Goal: Information Seeking & Learning: Learn about a topic

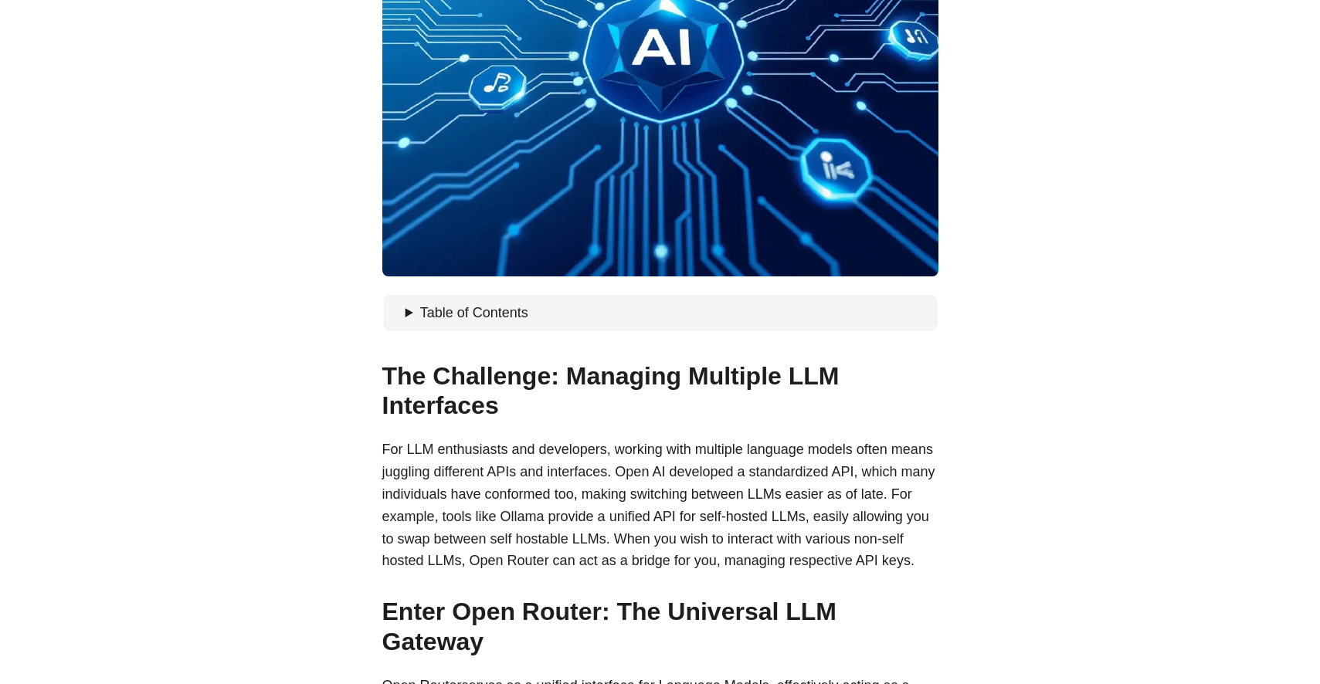
scroll to position [515, 0]
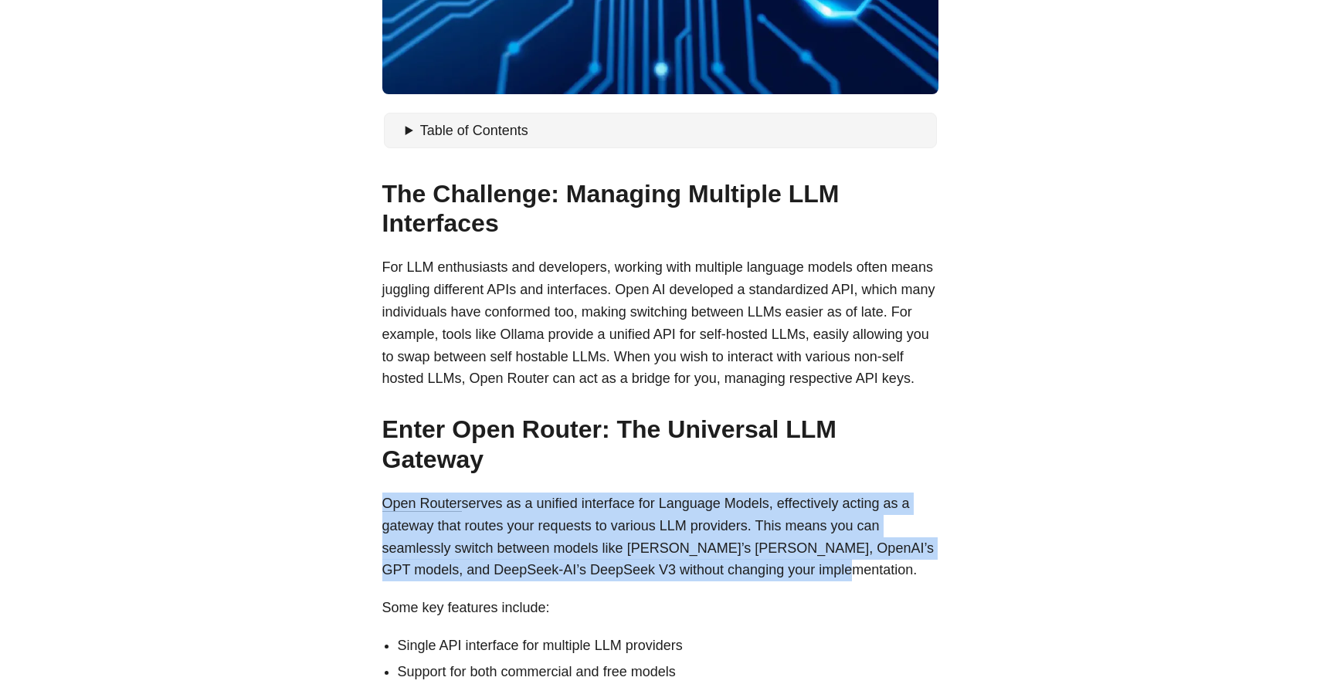
drag, startPoint x: 378, startPoint y: 462, endPoint x: 854, endPoint y: 535, distance: 482.3
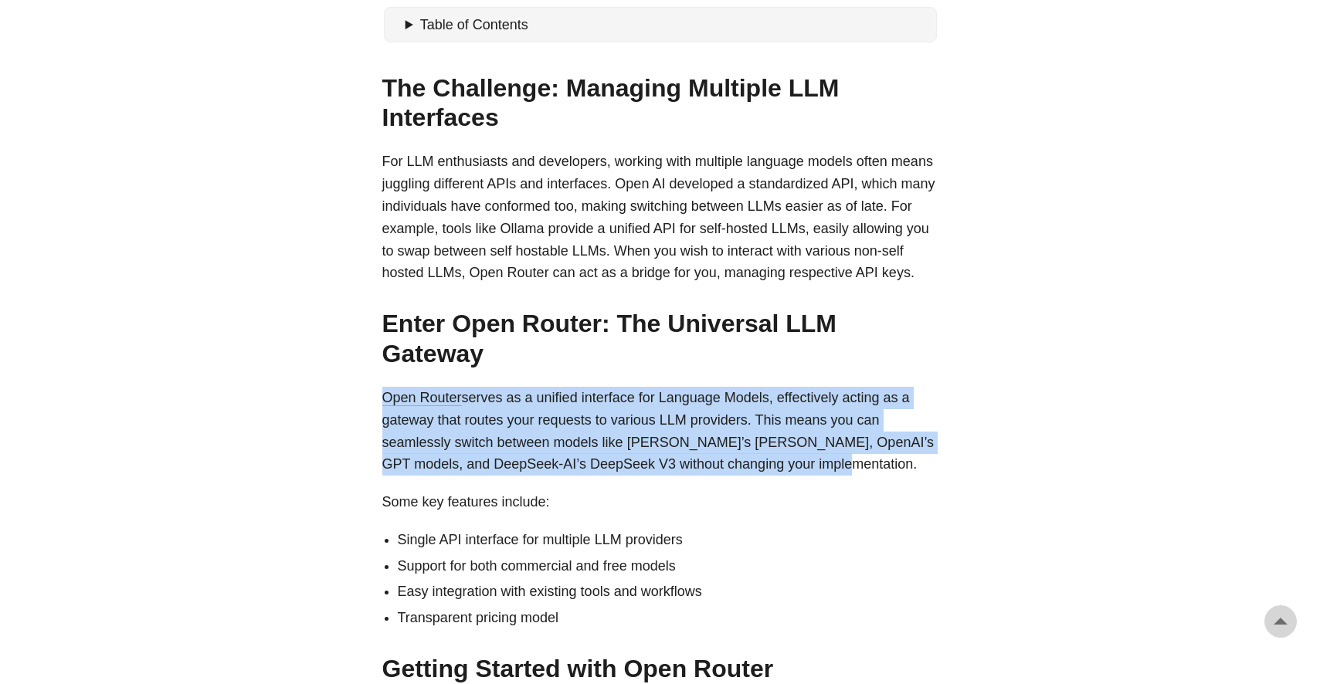
scroll to position [623, 0]
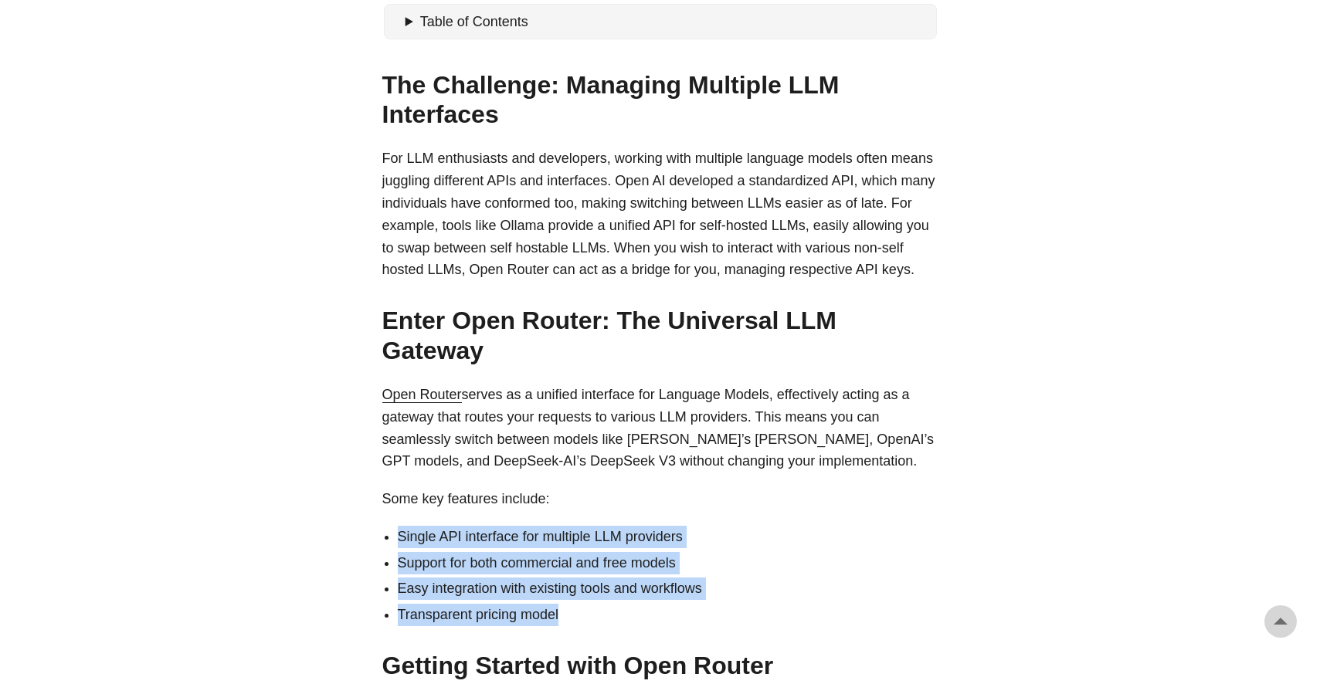
drag, startPoint x: 400, startPoint y: 496, endPoint x: 620, endPoint y: 579, distance: 234.7
click at [620, 579] on ul "Single API interface for multiple LLM providers Support for both commercial and…" at bounding box center [660, 576] width 556 height 100
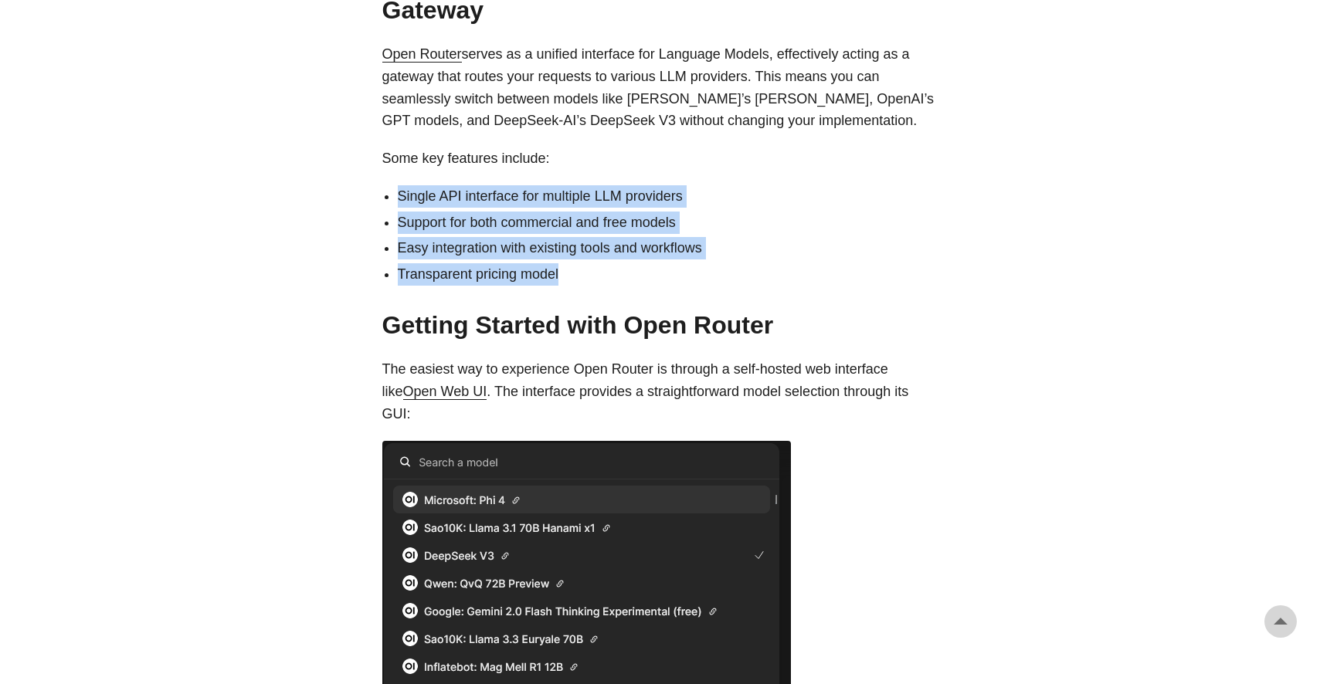
scroll to position [1150, 0]
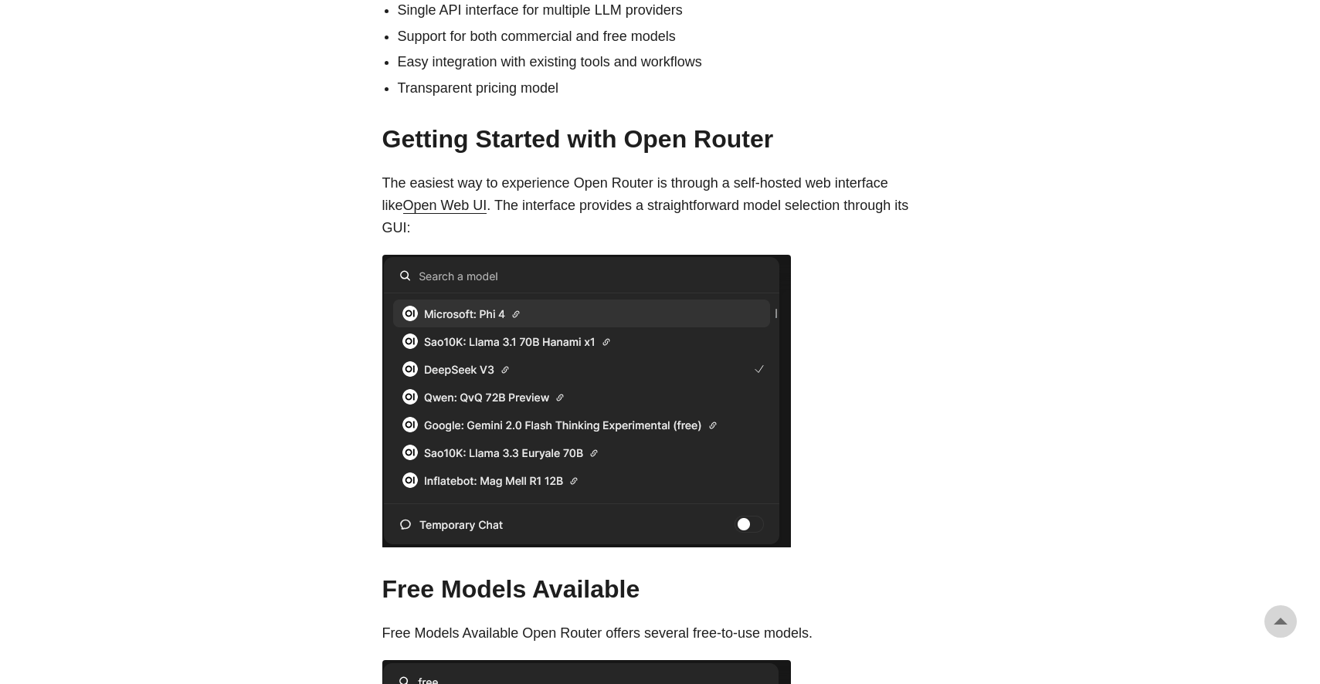
click at [911, 429] on p at bounding box center [660, 402] width 556 height 295
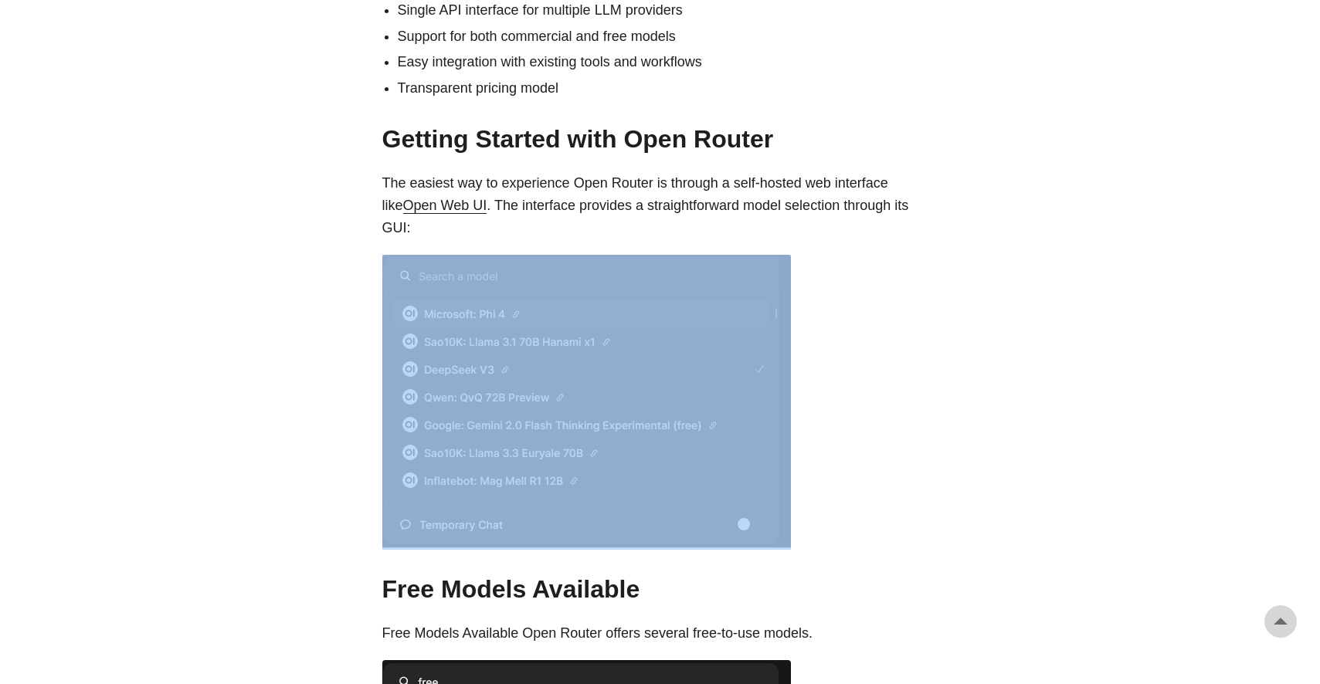
click at [911, 429] on p at bounding box center [660, 402] width 556 height 295
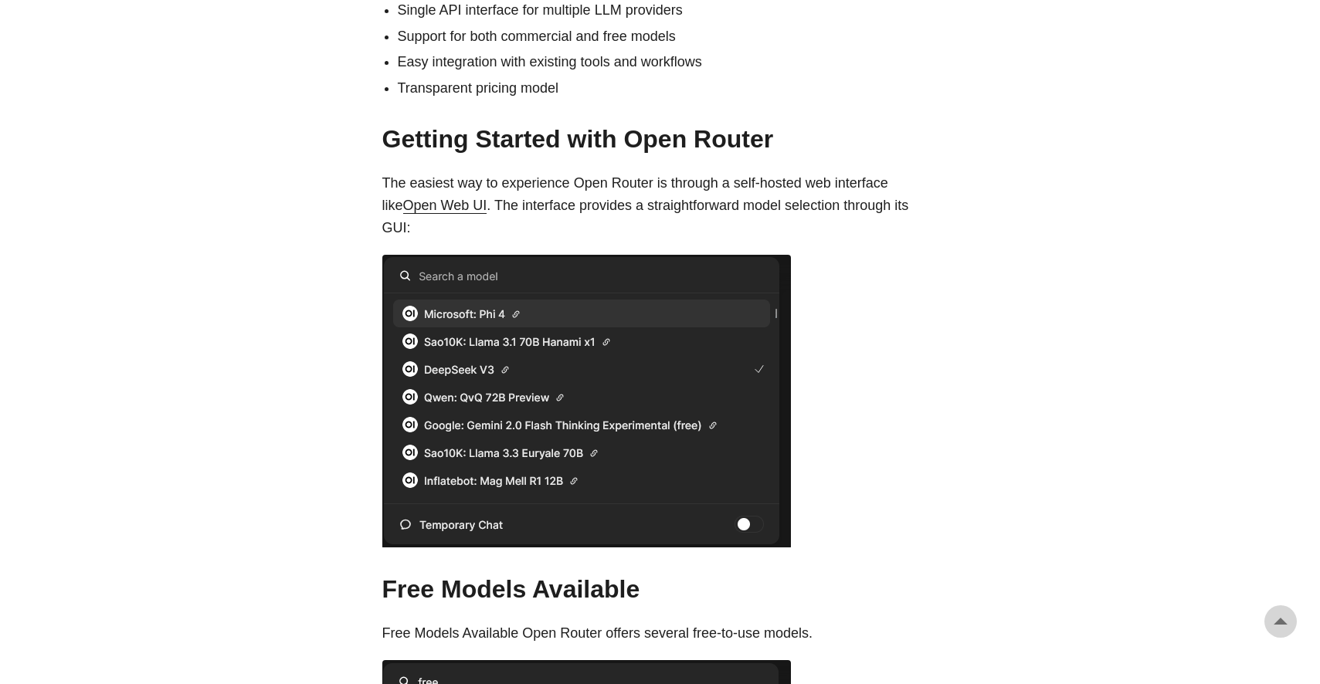
click at [1010, 521] on body "[PERSON_NAME] Home About Posts Tags Archive Resume" at bounding box center [660, 675] width 1320 height 3650
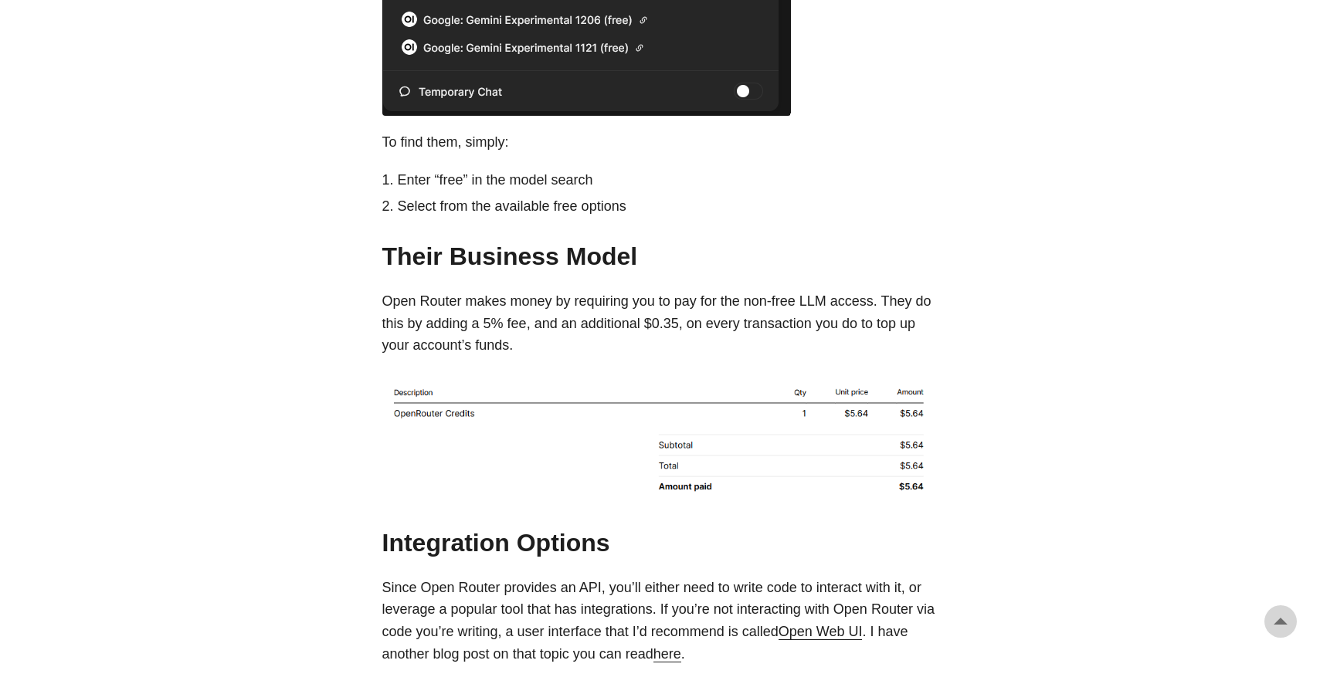
scroll to position [2105, 0]
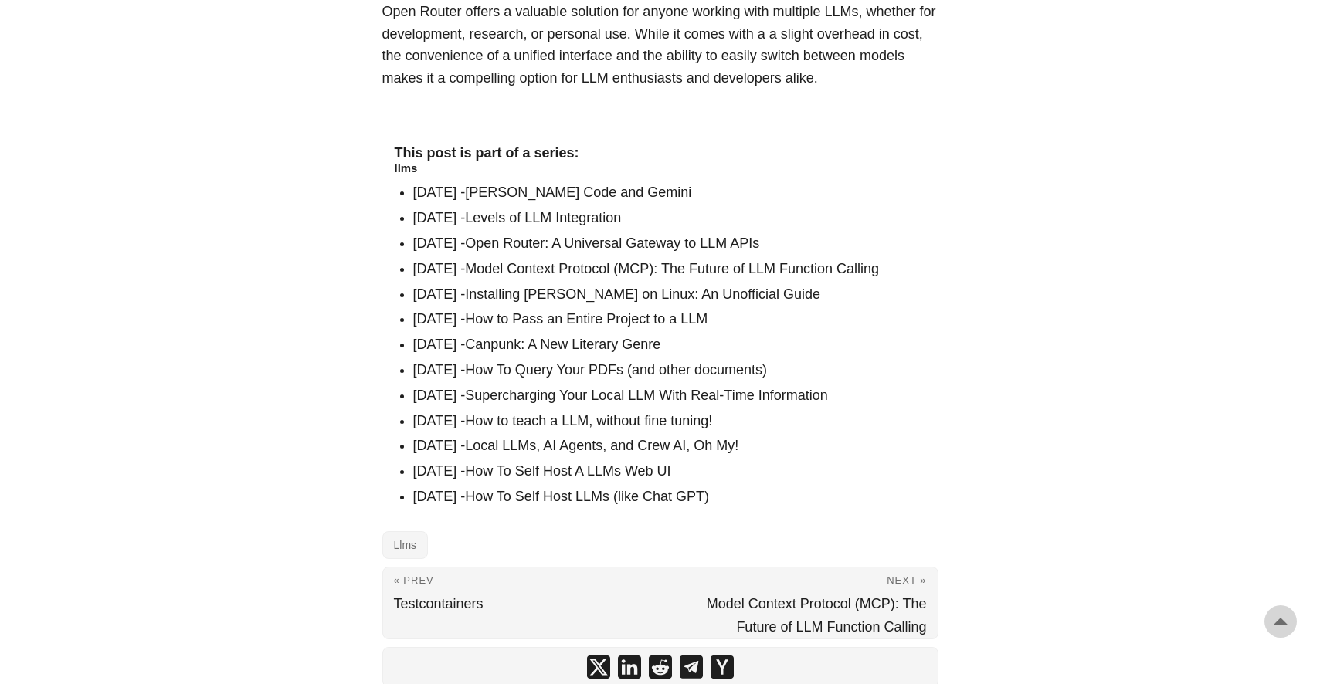
scroll to position [2737, 0]
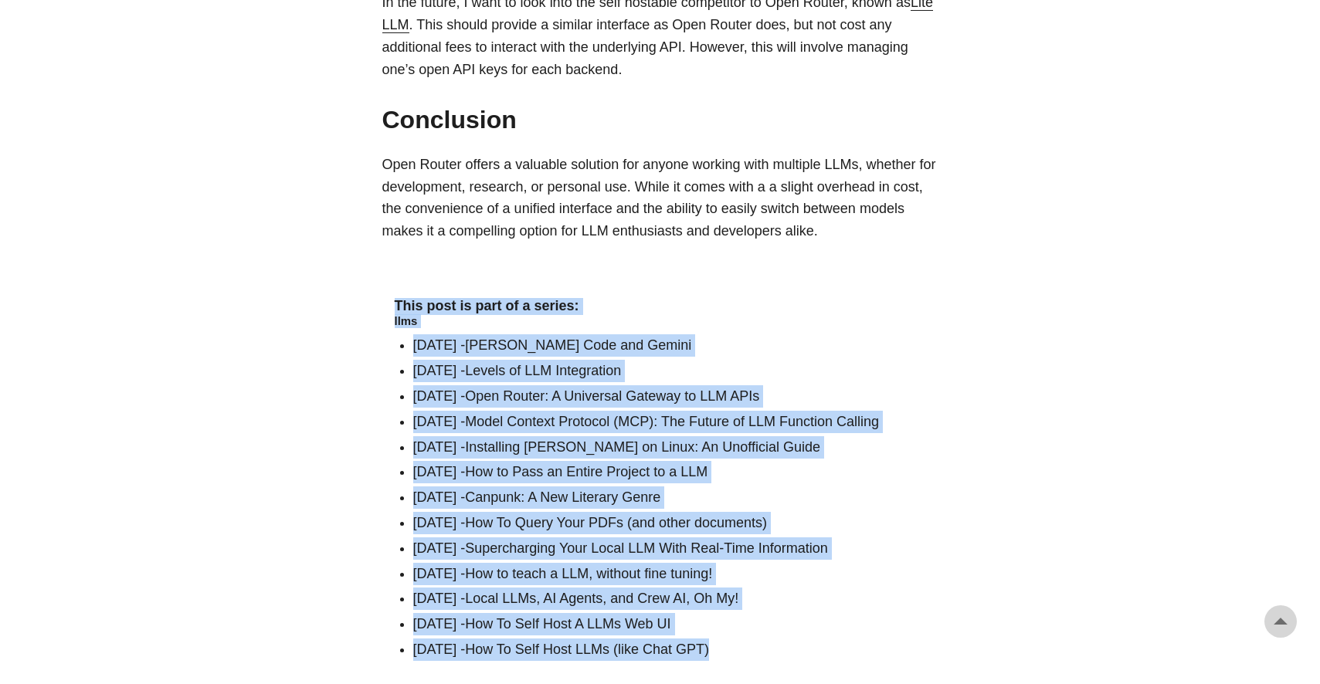
drag, startPoint x: 397, startPoint y: 228, endPoint x: 867, endPoint y: 592, distance: 594.2
click at [867, 592] on div "This post is part of a series: llms [DATE] - [PERSON_NAME] Code and Gemini [DAT…" at bounding box center [660, 481] width 556 height 391
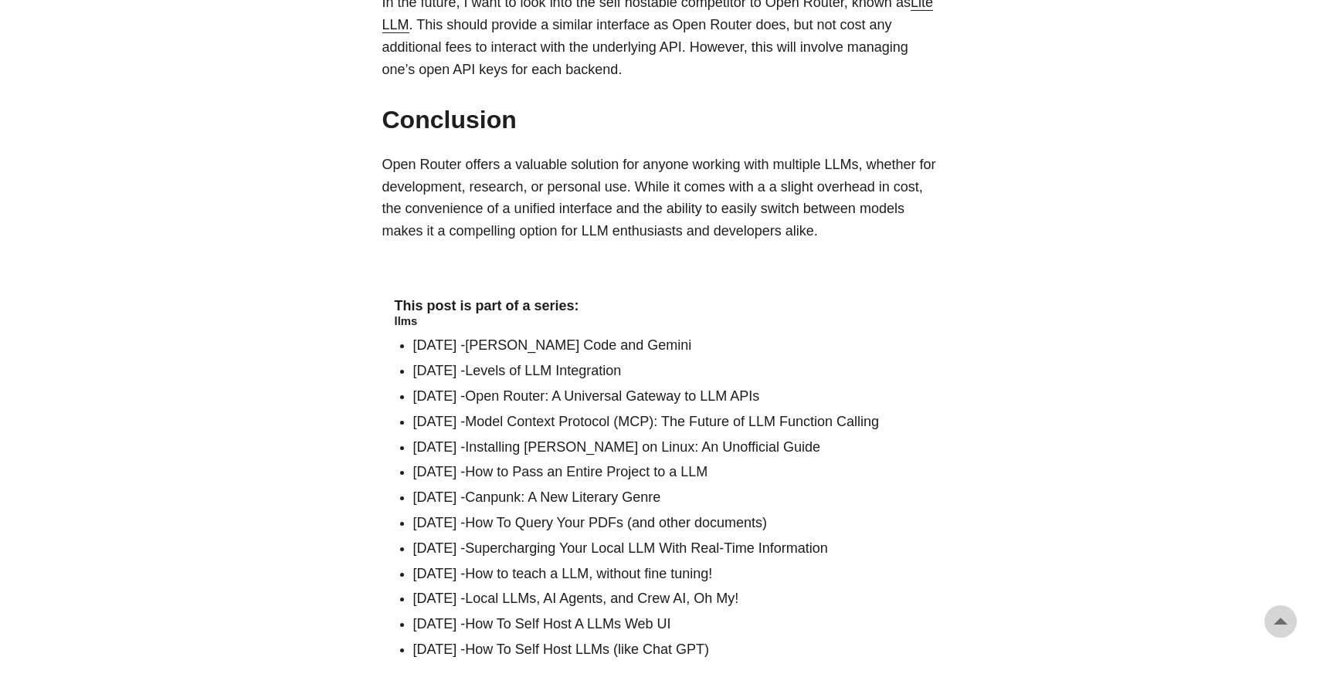
drag, startPoint x: 431, startPoint y: 178, endPoint x: 400, endPoint y: 185, distance: 31.7
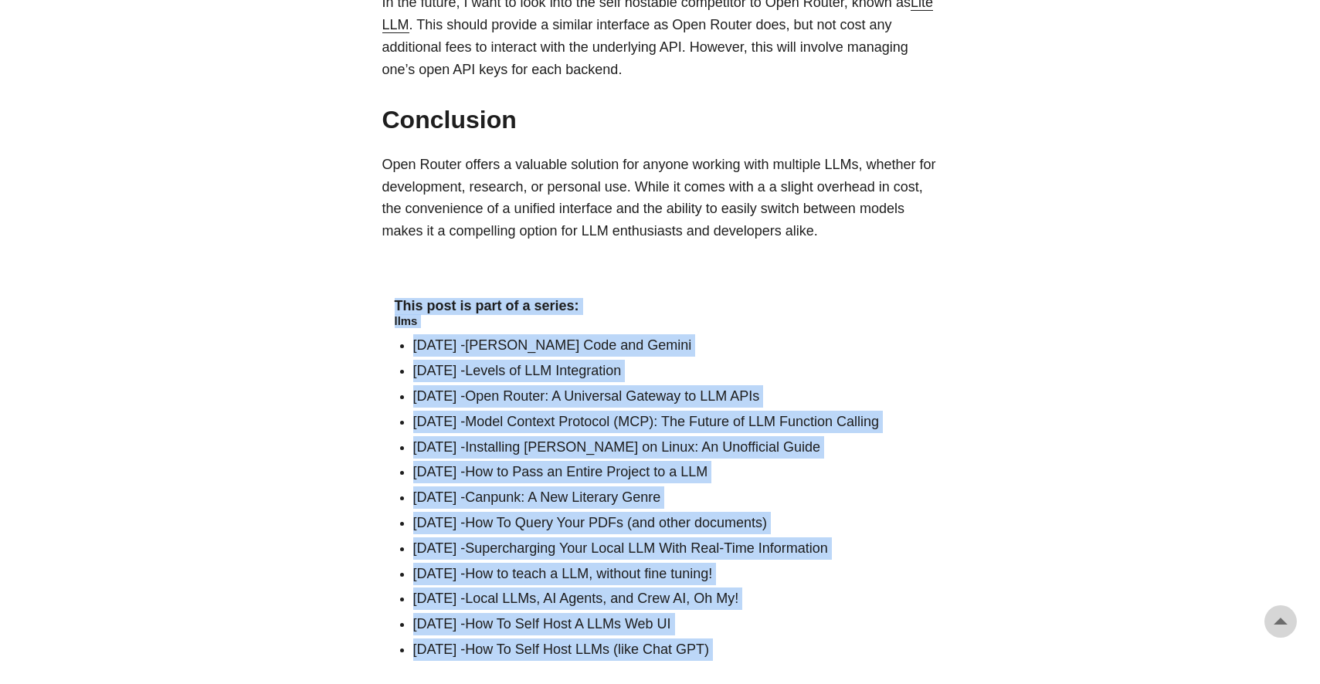
drag, startPoint x: 375, startPoint y: 192, endPoint x: 479, endPoint y: 633, distance: 453.1
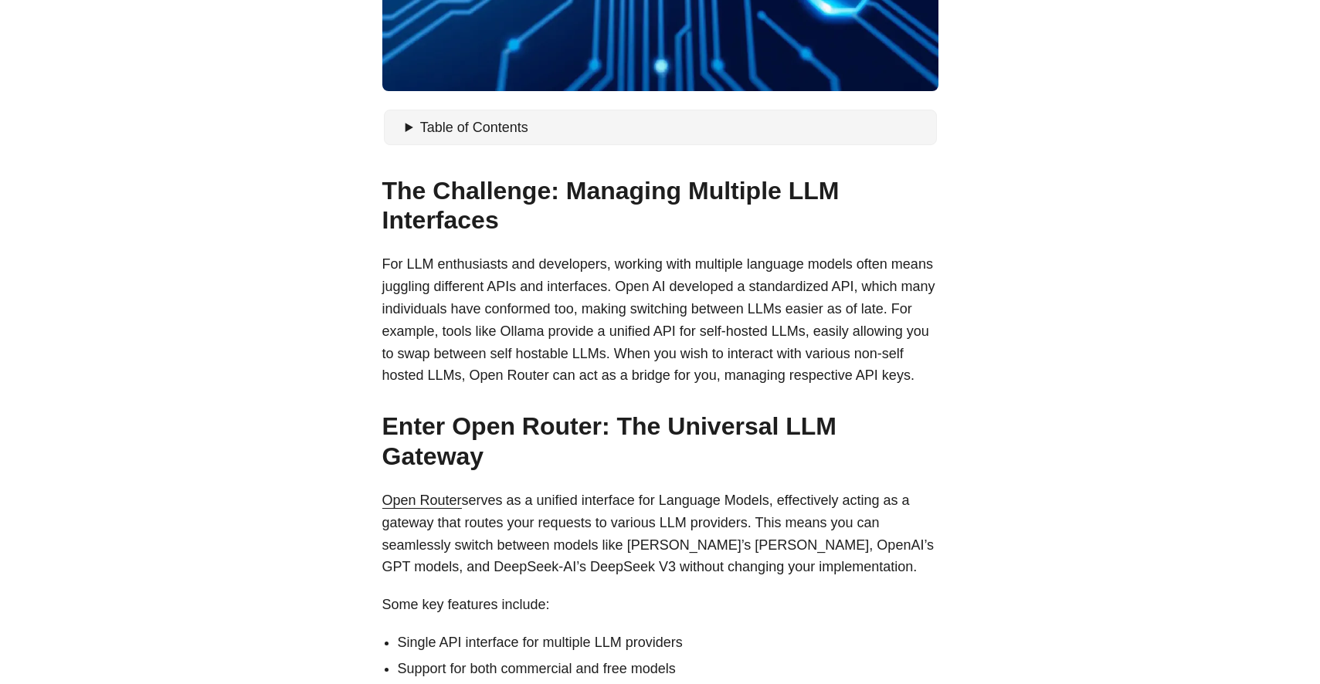
scroll to position [0, 0]
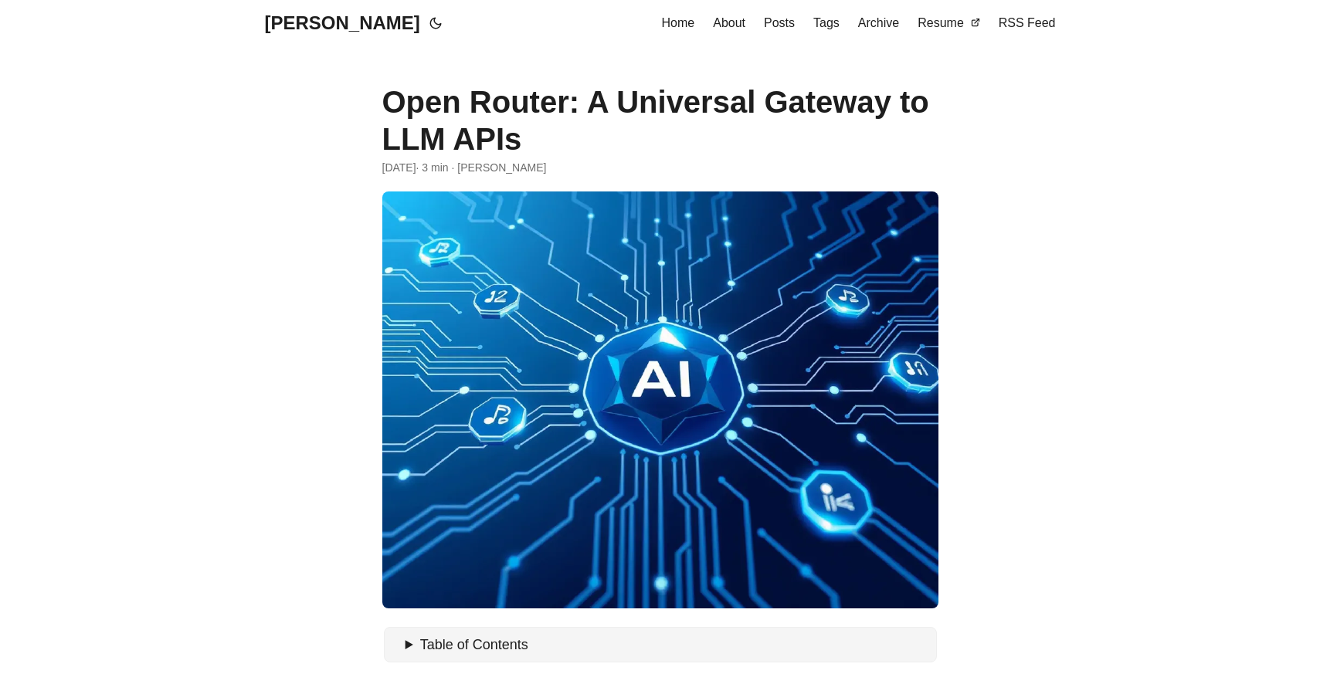
drag, startPoint x: 383, startPoint y: 99, endPoint x: 638, endPoint y: 150, distance: 260.0
click at [638, 150] on h1 "Open Router: A Universal Gateway to LLM APIs" at bounding box center [660, 120] width 556 height 74
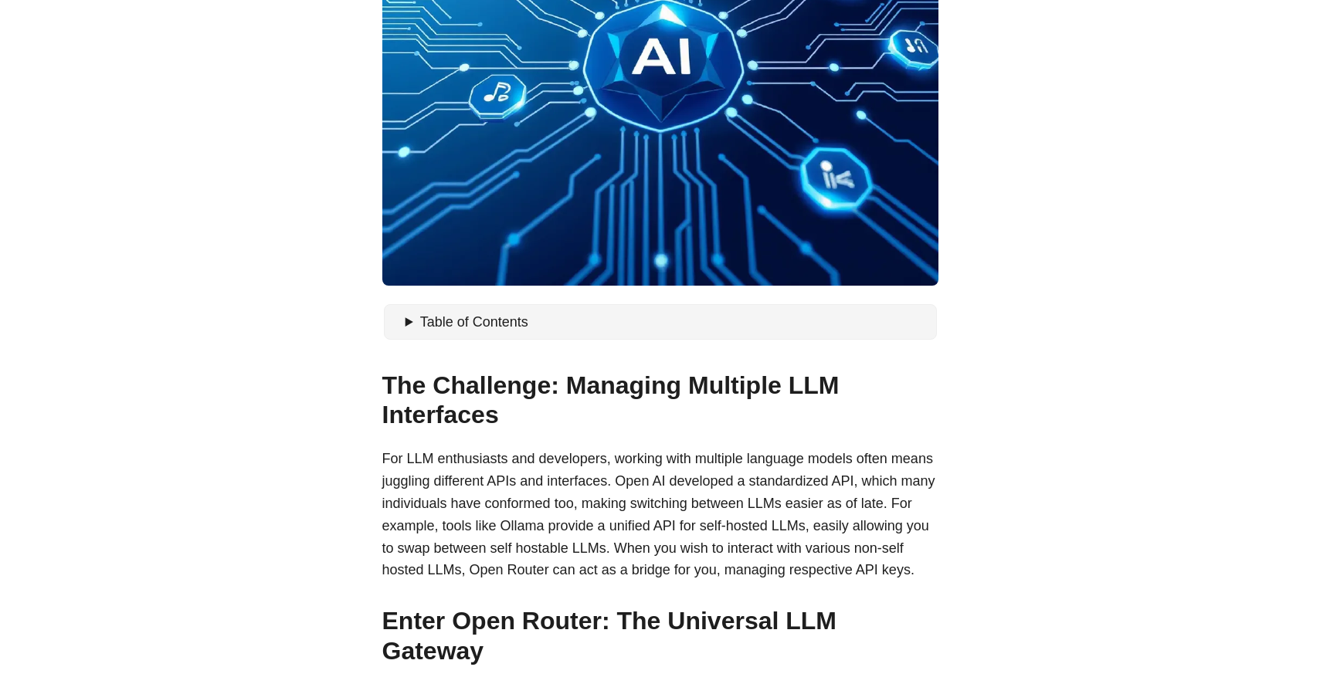
scroll to position [512, 0]
